Goal: Information Seeking & Learning: Learn about a topic

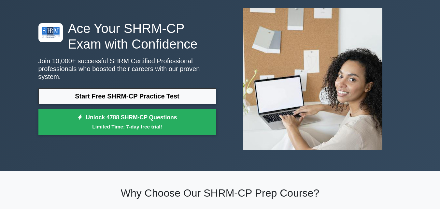
click at [132, 93] on link "Start Free SHRM-CP Practice Test" at bounding box center [127, 96] width 178 height 16
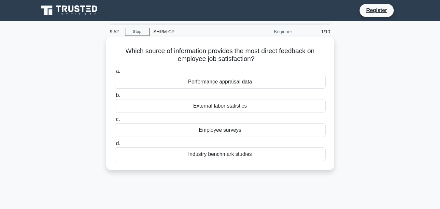
click at [214, 83] on div "Performance appraisal data" at bounding box center [220, 82] width 211 height 14
click at [115, 73] on input "a. Performance appraisal data" at bounding box center [115, 71] width 0 height 4
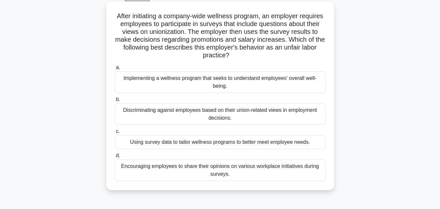
scroll to position [35, 0]
click at [160, 122] on div "Discriminating against employees based on their union-related views in employme…" at bounding box center [220, 113] width 211 height 21
click at [115, 101] on input "b. Discriminating against employees based on their union-related views in emplo…" at bounding box center [115, 99] width 0 height 4
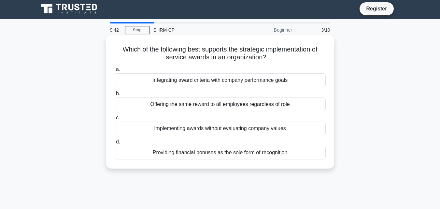
scroll to position [0, 0]
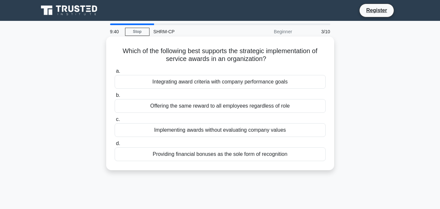
click at [158, 109] on div "Offering the same reward to all employees regardless of role" at bounding box center [220, 106] width 211 height 14
click at [115, 97] on input "b. Offering the same reward to all employees regardless of role" at bounding box center [115, 95] width 0 height 4
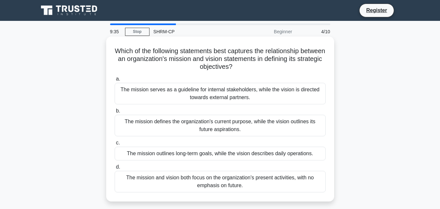
click at [155, 126] on div "The mission defines the organization's current purpose, while the vision outlin…" at bounding box center [220, 125] width 211 height 21
click at [115, 113] on input "b. The mission defines the organization's current purpose, while the vision out…" at bounding box center [115, 111] width 0 height 4
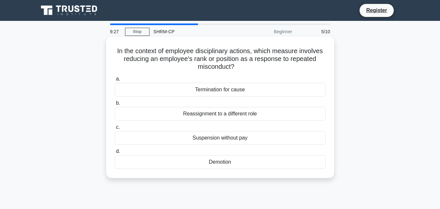
click at [157, 136] on div "Suspension without pay" at bounding box center [220, 138] width 211 height 14
click at [115, 129] on input "c. Suspension without pay" at bounding box center [115, 127] width 0 height 4
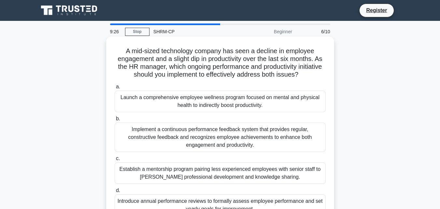
click at [157, 134] on div "Implement a continuous performance feedback system that provides regular, const…" at bounding box center [220, 136] width 211 height 29
click at [115, 121] on input "b. Implement a continuous performance feedback system that provides regular, co…" at bounding box center [115, 119] width 0 height 4
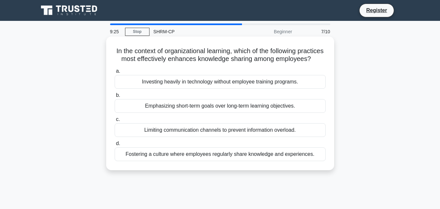
click at [156, 137] on div "Limiting communication channels to prevent information overload." at bounding box center [220, 130] width 211 height 14
click at [115, 122] on input "c. Limiting communication channels to prevent information overload." at bounding box center [115, 119] width 0 height 4
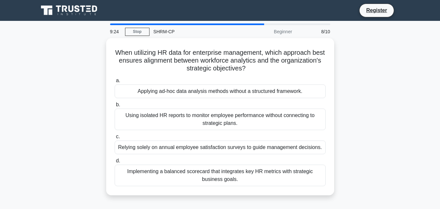
click at [156, 143] on div "Relying solely on annual employee satisfaction surveys to guide management deci…" at bounding box center [220, 147] width 211 height 14
click at [115, 139] on input "c. Relying solely on annual employee satisfaction surveys to guide management d…" at bounding box center [115, 137] width 0 height 4
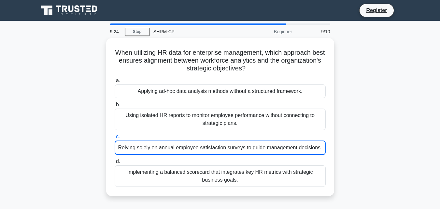
click at [156, 143] on div "Relying solely on annual employee satisfaction surveys to guide management deci…" at bounding box center [220, 147] width 211 height 14
click at [115, 139] on input "c. Relying solely on annual employee satisfaction surveys to guide management d…" at bounding box center [115, 137] width 0 height 4
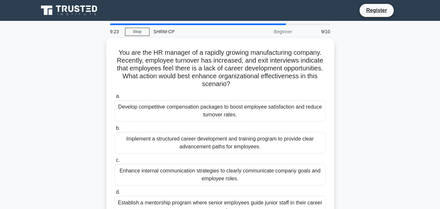
click at [156, 143] on div "Implement a structured career development and training program to provide clear…" at bounding box center [220, 142] width 211 height 21
click at [115, 130] on input "b. Implement a structured career development and training program to provide cl…" at bounding box center [115, 128] width 0 height 4
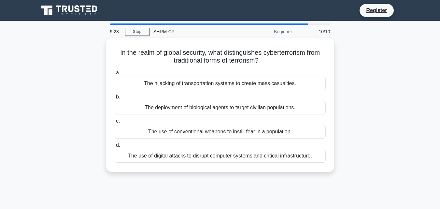
click at [156, 143] on label "d. The use of digital attacks to disrupt computer systems and critical infrastr…" at bounding box center [220, 151] width 211 height 21
click at [115, 143] on input "d. The use of digital attacks to disrupt computer systems and critical infrastr…" at bounding box center [115, 145] width 0 height 4
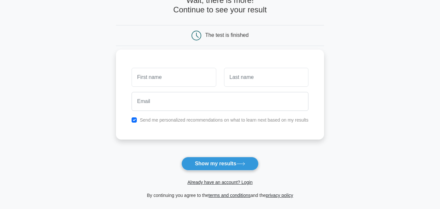
scroll to position [41, 0]
type input "knl"
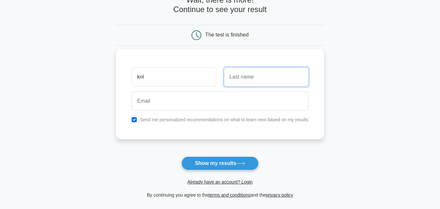
click at [240, 83] on input "text" at bounding box center [266, 76] width 84 height 19
type input "mustafayeva"
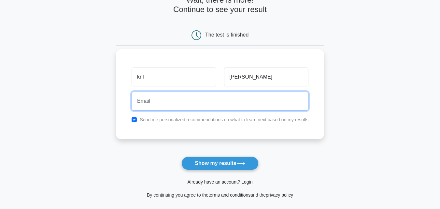
click at [237, 95] on input "email" at bounding box center [220, 101] width 177 height 19
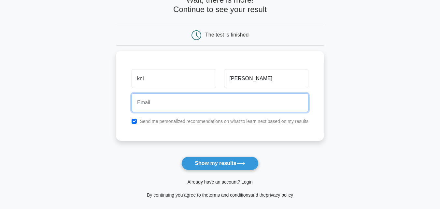
type input "mustafayeva.k45@gmail.com"
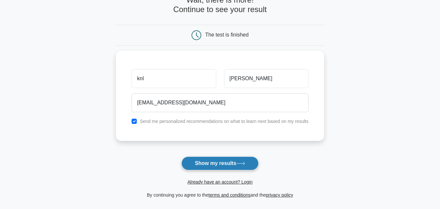
click at [214, 160] on button "Show my results" at bounding box center [219, 163] width 77 height 14
